Goal: Find specific page/section: Find specific page/section

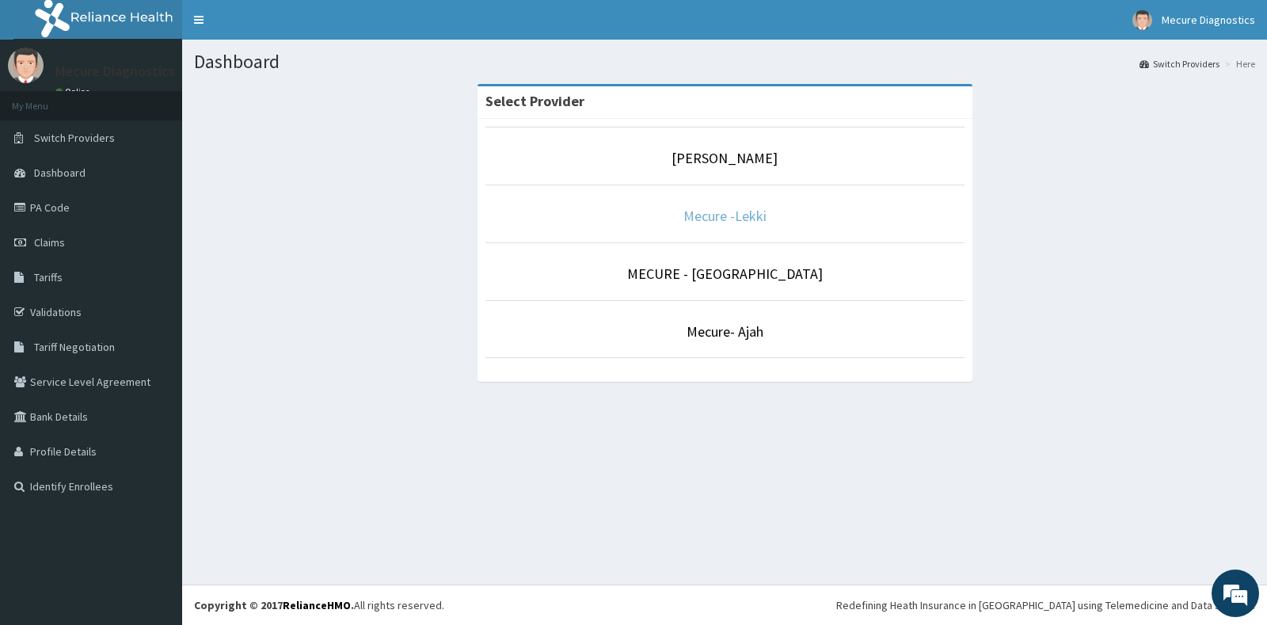
click at [710, 220] on link "Mecure -Lekki" at bounding box center [725, 216] width 83 height 18
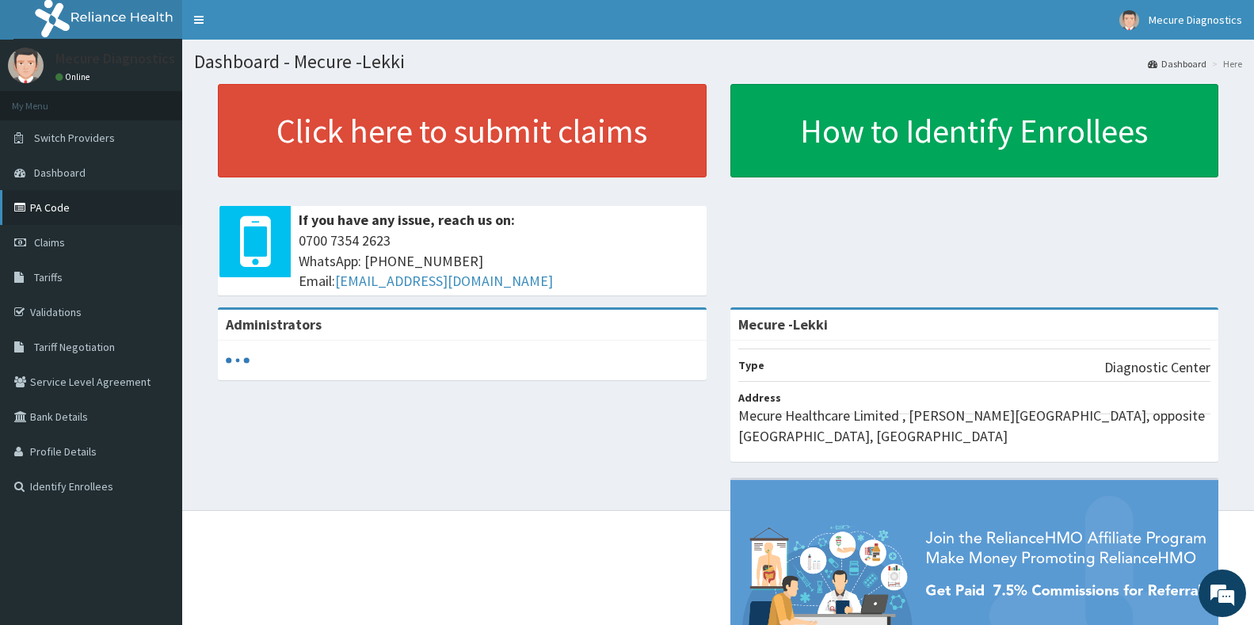
click at [43, 214] on link "PA Code" at bounding box center [91, 207] width 182 height 35
